Goal: Information Seeking & Learning: Learn about a topic

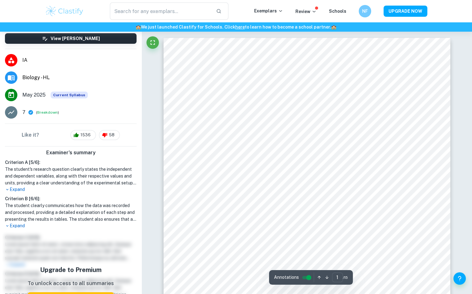
scroll to position [116, 0]
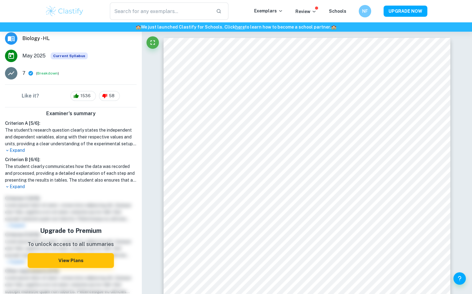
click at [14, 190] on p "Expand" at bounding box center [70, 186] width 131 height 7
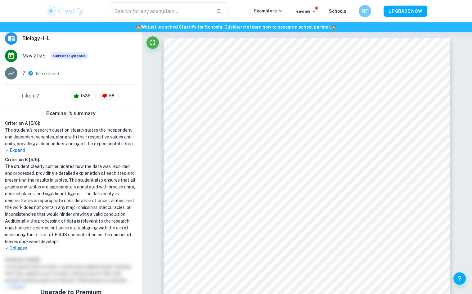
click at [65, 192] on h1 "The student clearly communicates how the data was recorded and processed, provi…" at bounding box center [70, 204] width 131 height 82
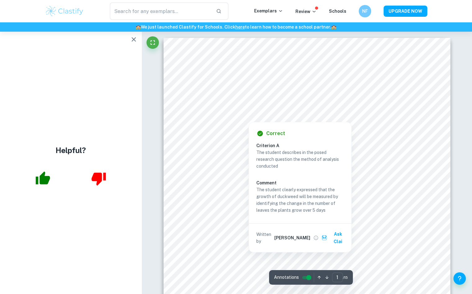
scroll to position [0, 0]
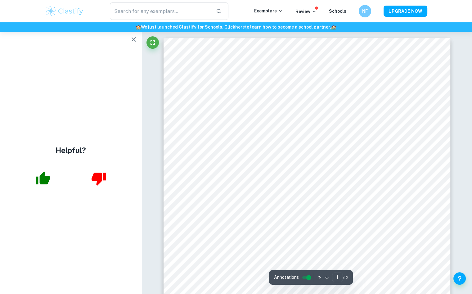
click at [130, 42] on icon "button" at bounding box center [133, 39] width 7 height 7
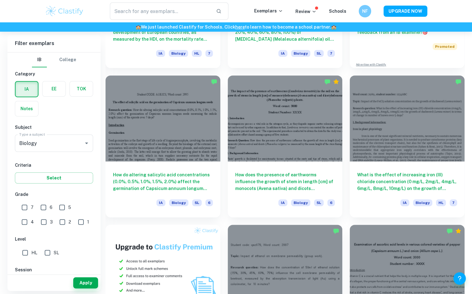
scroll to position [322, 0]
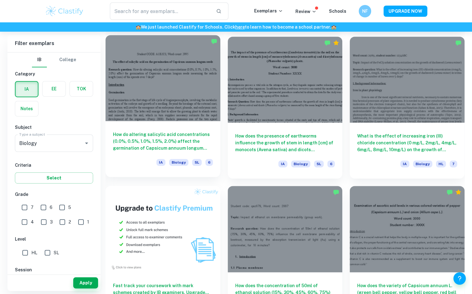
click at [166, 133] on h6 "How do altering salicylic acid concentrations (0.0%, 0.5%, 1.0%, 1.5%, 2.0%) af…" at bounding box center [163, 141] width 100 height 20
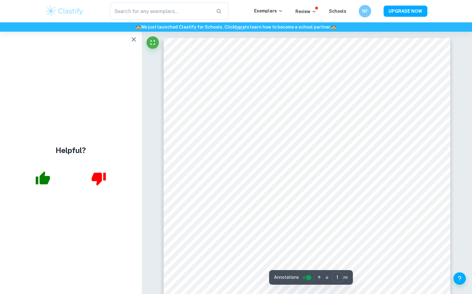
click at [135, 42] on icon "button" at bounding box center [133, 39] width 7 height 7
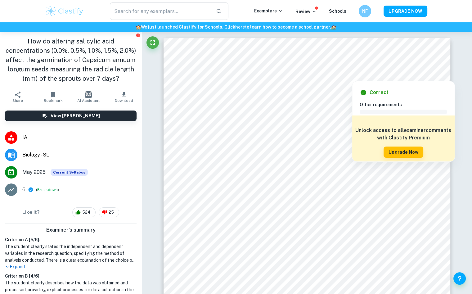
click at [354, 80] on div "Correct Other requirements Comment Unlock access to all examiner comments with …" at bounding box center [403, 120] width 103 height 84
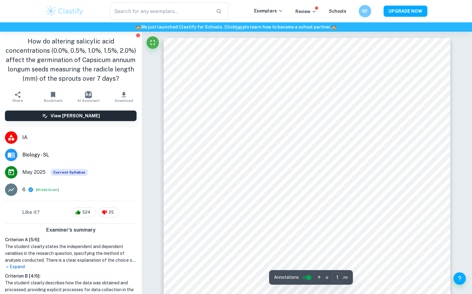
scroll to position [77, 0]
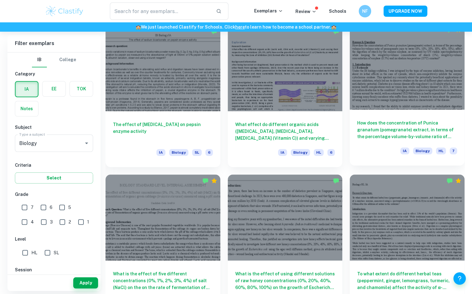
scroll to position [670, 0]
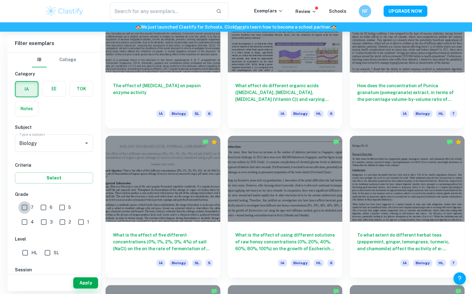
click at [29, 204] on input "7" at bounding box center [24, 207] width 12 height 12
checkbox input "true"
click at [53, 176] on button "Select" at bounding box center [54, 177] width 78 height 11
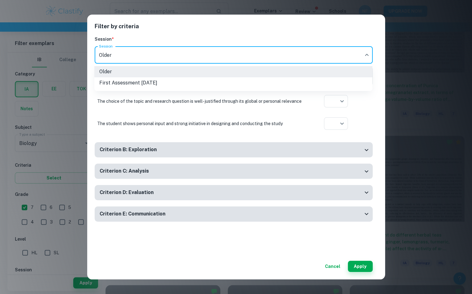
click at [183, 54] on div at bounding box center [236, 147] width 472 height 294
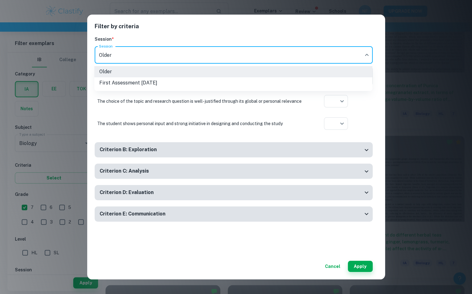
click at [119, 84] on li "First Assessment May 2025" at bounding box center [233, 82] width 278 height 11
type input "m25"
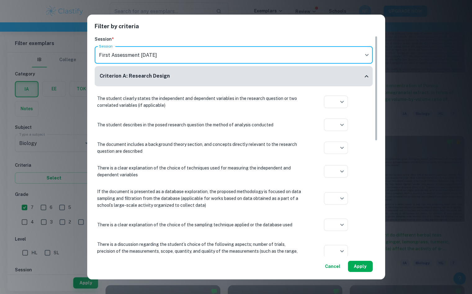
click at [366, 267] on button "Apply" at bounding box center [360, 265] width 25 height 11
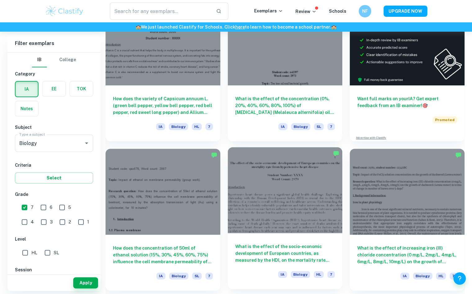
scroll to position [248, 0]
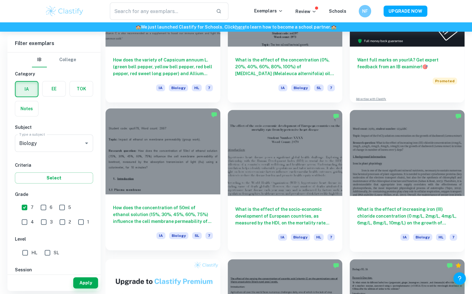
click at [163, 144] on div at bounding box center [162, 151] width 115 height 86
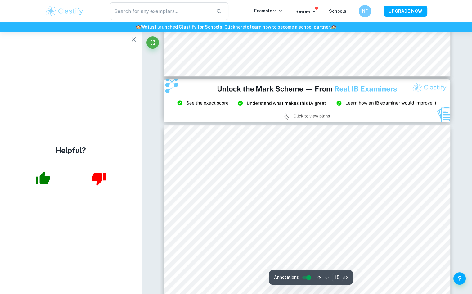
scroll to position [5853, 0]
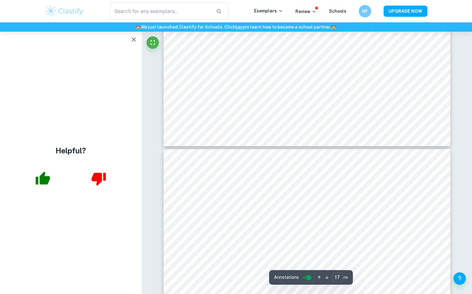
type input "18"
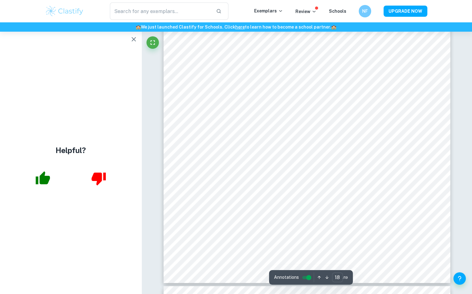
scroll to position [7171, 0]
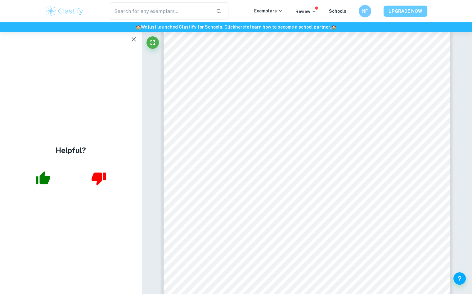
click at [387, 11] on button "UPGRADE NOW" at bounding box center [405, 11] width 44 height 11
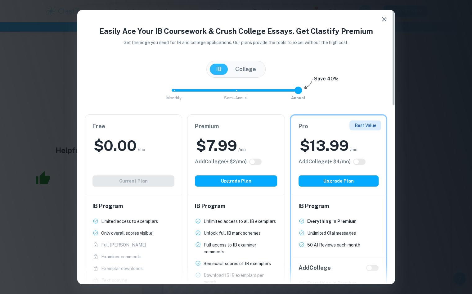
scroll to position [77, 0]
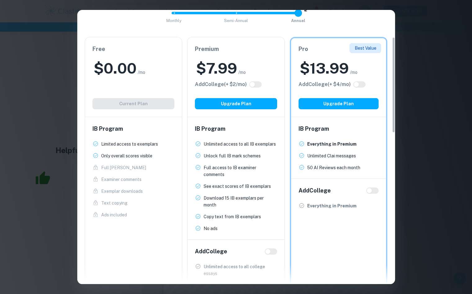
click at [427, 146] on div "Easily Ace Your IB Coursework & Crush College Essays. Get Clastify Premium Get …" at bounding box center [236, 147] width 472 height 294
